Goal: Transaction & Acquisition: Purchase product/service

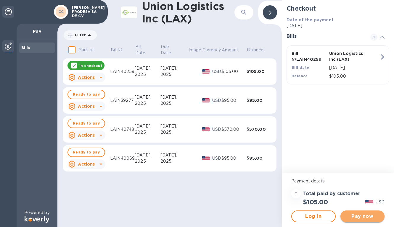
click at [355, 215] on span "Pay now" at bounding box center [362, 216] width 35 height 7
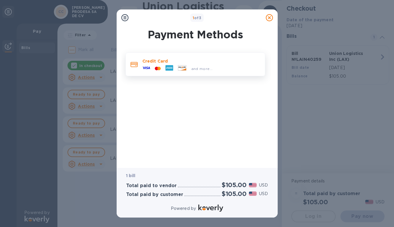
click at [190, 67] on div "and more..." at bounding box center [202, 69] width 26 height 6
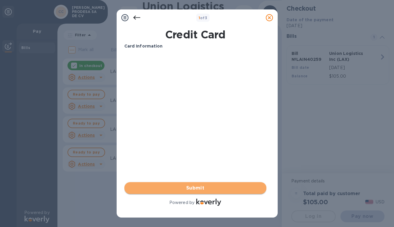
click at [169, 189] on span "Submit" at bounding box center [195, 188] width 132 height 7
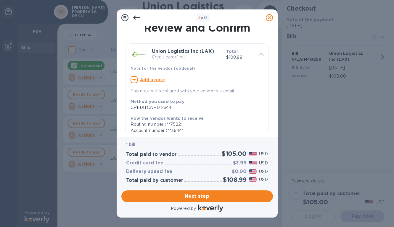
scroll to position [2, 0]
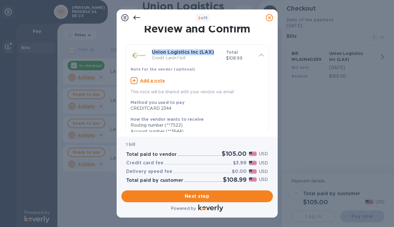
drag, startPoint x: 152, startPoint y: 51, endPoint x: 213, endPoint y: 53, distance: 60.4
click at [213, 53] on b "Union Logistics Inc (LAX)" at bounding box center [183, 52] width 62 height 6
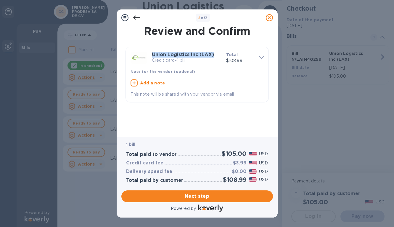
scroll to position [0, 0]
copy b "Union Logistics Inc (LAX)"
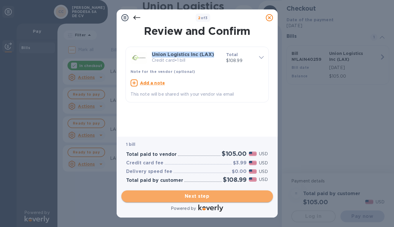
click at [191, 198] on span "Next step" at bounding box center [197, 196] width 142 height 7
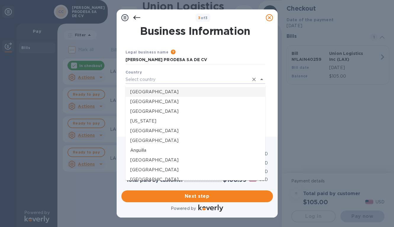
click at [194, 93] on p "[GEOGRAPHIC_DATA]" at bounding box center [195, 92] width 130 height 6
type input "[GEOGRAPHIC_DATA]"
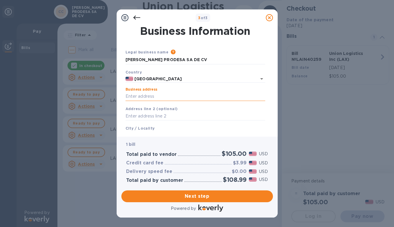
click at [234, 98] on input "Business address" at bounding box center [195, 96] width 140 height 9
type input "[STREET_ADDRESS]"
type input "[GEOGRAPHIC_DATA]"
type input "CA"
type input "92154"
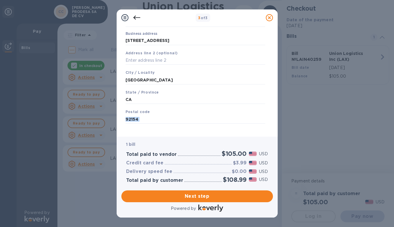
scroll to position [60, 0]
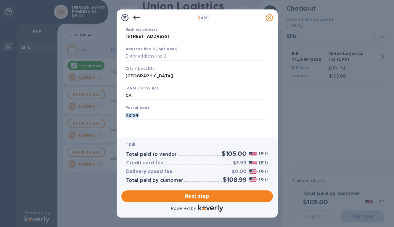
drag, startPoint x: 270, startPoint y: 123, endPoint x: 270, endPoint y: 138, distance: 15.1
click at [270, 139] on div "3 of 3 Business Information Legal business name Please provide the legal name t…" at bounding box center [197, 113] width 161 height 208
click at [199, 197] on span "Next step" at bounding box center [197, 196] width 142 height 7
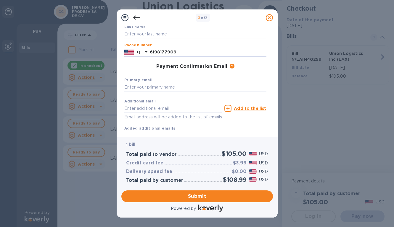
type input "6198177909"
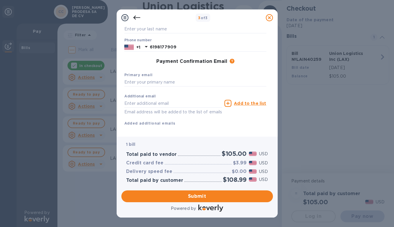
scroll to position [67, 0]
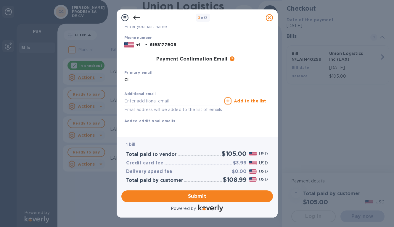
type input "C"
click at [265, 77] on input "text" at bounding box center [195, 80] width 142 height 9
click at [135, 80] on input "text" at bounding box center [195, 80] width 142 height 9
type input "[EMAIL_ADDRESS][DOMAIN_NAME]"
drag, startPoint x: 221, startPoint y: 79, endPoint x: 82, endPoint y: 69, distance: 139.0
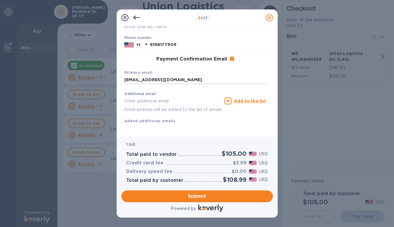
click at [82, 69] on div "3 of 3 Payment Contact Information First name Last name Phone number [PHONE_NUM…" at bounding box center [197, 113] width 394 height 227
click at [128, 97] on input "text" at bounding box center [173, 101] width 98 height 9
type input "[EMAIL_ADDRESS][DOMAIN_NAME]"
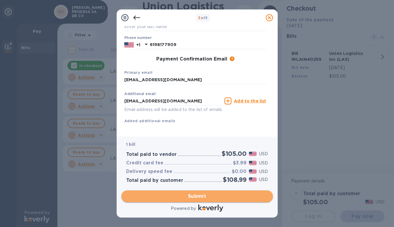
click at [198, 198] on span "Submit" at bounding box center [197, 196] width 142 height 7
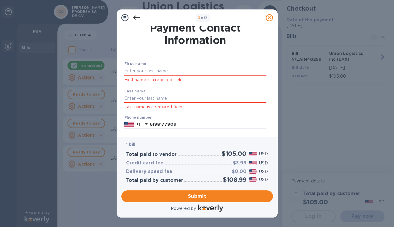
scroll to position [0, 0]
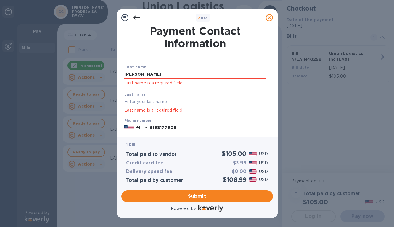
type input "[PERSON_NAME]"
click at [184, 198] on span "Submit" at bounding box center [197, 196] width 142 height 7
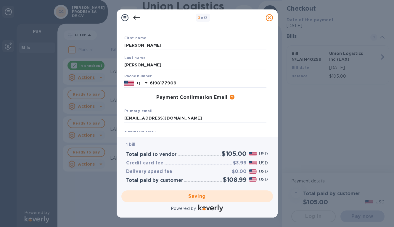
scroll to position [67, 0]
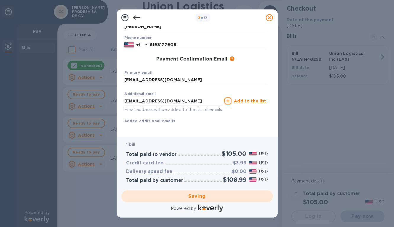
click at [188, 197] on div "Saving" at bounding box center [197, 196] width 156 height 17
click at [201, 197] on div "Saving" at bounding box center [197, 196] width 156 height 17
click at [201, 196] on div "Saving" at bounding box center [197, 196] width 156 height 17
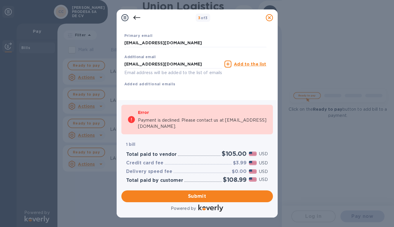
scroll to position [81, 0]
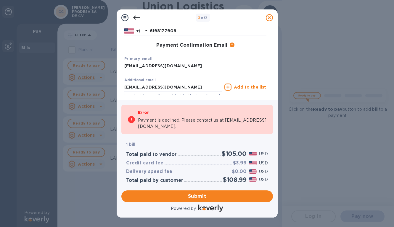
click at [274, 73] on div "Payment Contact Information First name [PERSON_NAME] Last name [PERSON_NAME] Ph…" at bounding box center [197, 63] width 161 height 74
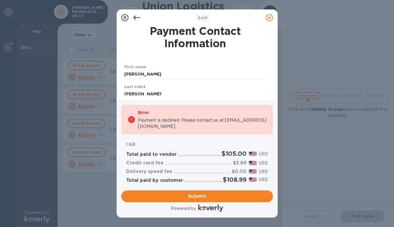
scroll to position [104, 0]
